Goal: Find specific page/section: Find specific page/section

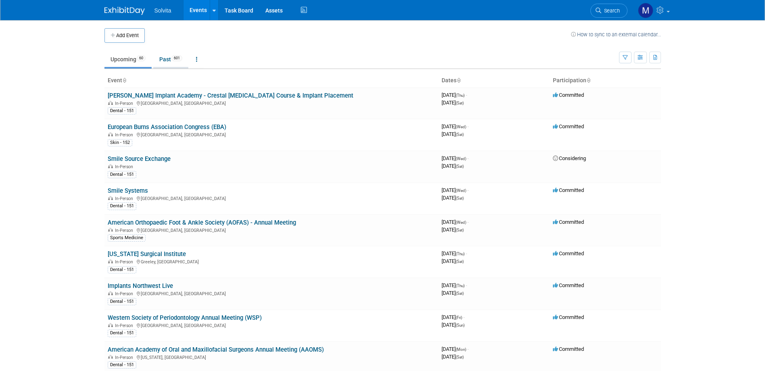
click at [164, 57] on link "Past 601" at bounding box center [170, 59] width 35 height 15
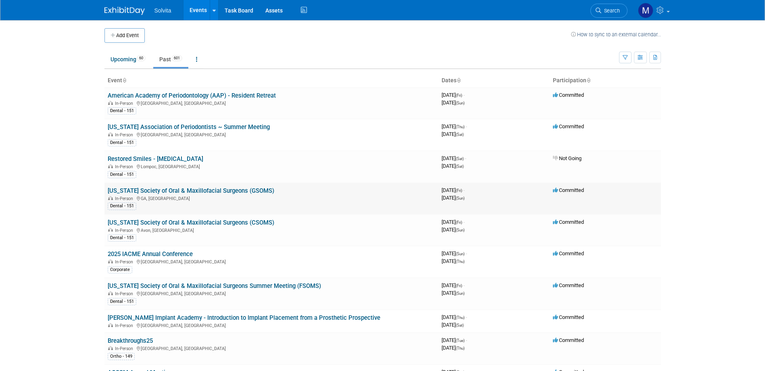
click at [164, 192] on link "[US_STATE] Society of Oral & Maxillofacial Surgeons (GSOMS)" at bounding box center [191, 190] width 166 height 7
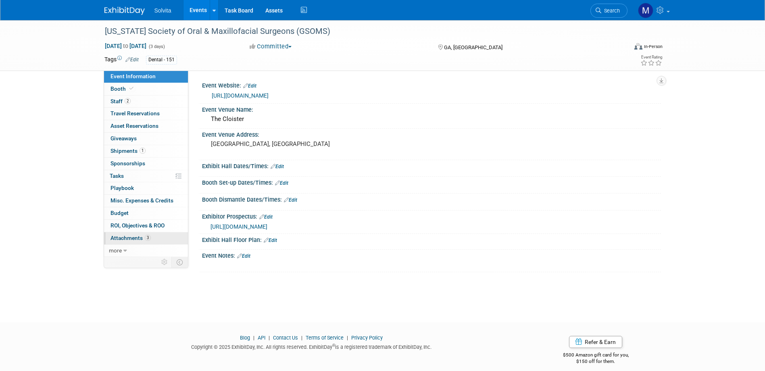
click at [133, 240] on span "Attachments 3" at bounding box center [130, 238] width 40 height 6
